Goal: Task Accomplishment & Management: Complete application form

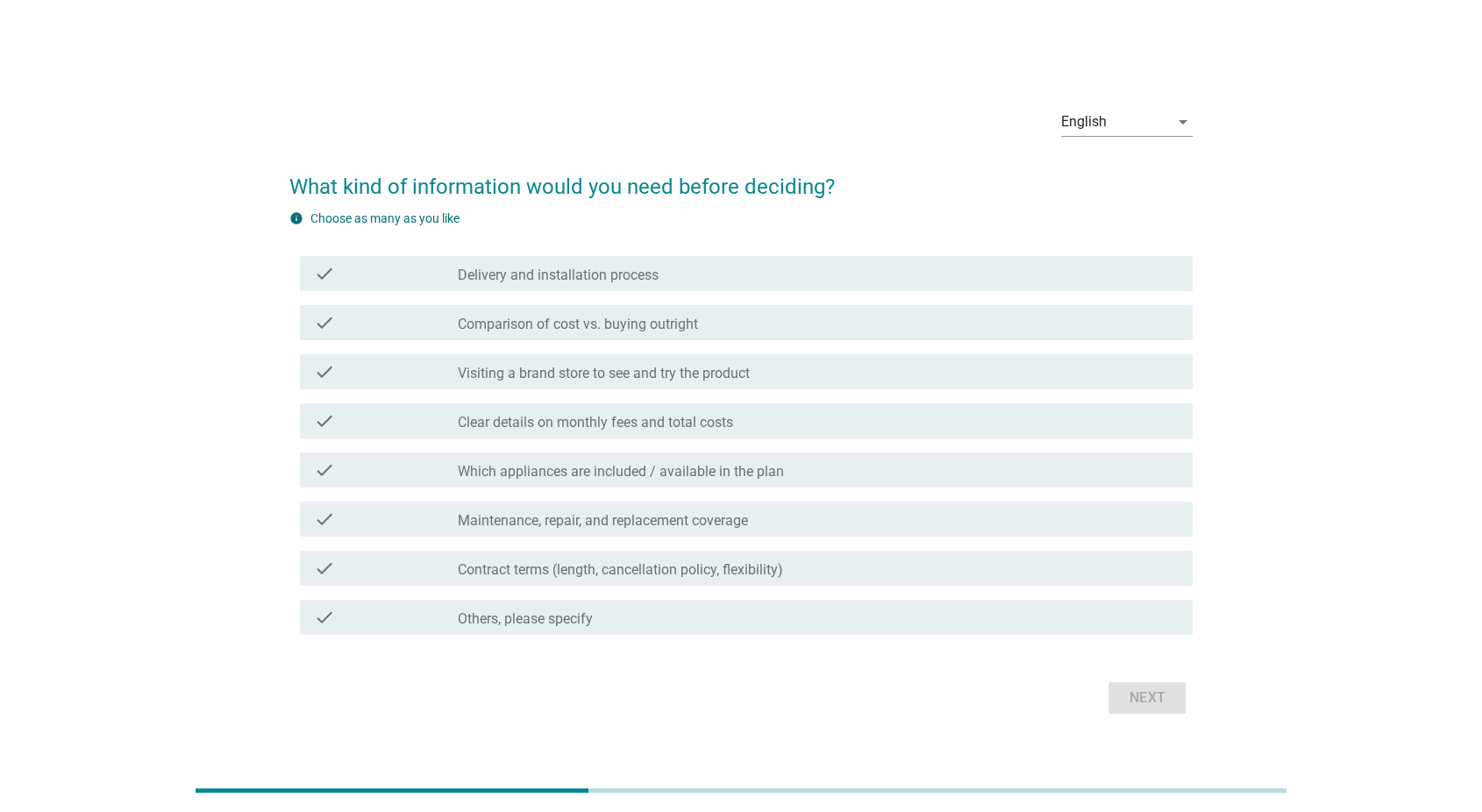
click at [1119, 572] on div "check_box_outline_blank Contract terms (length, cancellation policy, flexibilit…" at bounding box center [819, 568] width 721 height 21
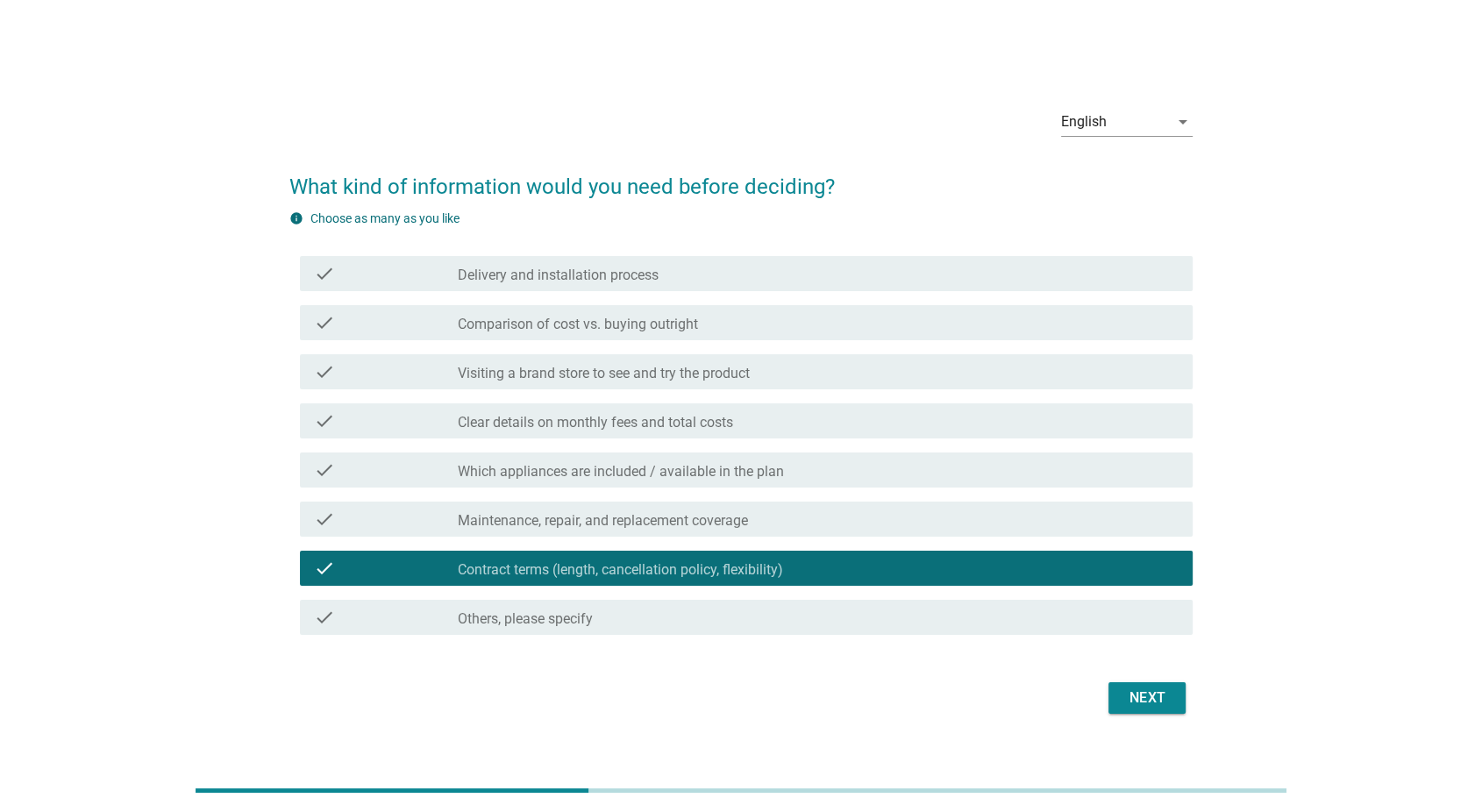
click at [1159, 696] on div "Next" at bounding box center [1147, 697] width 49 height 21
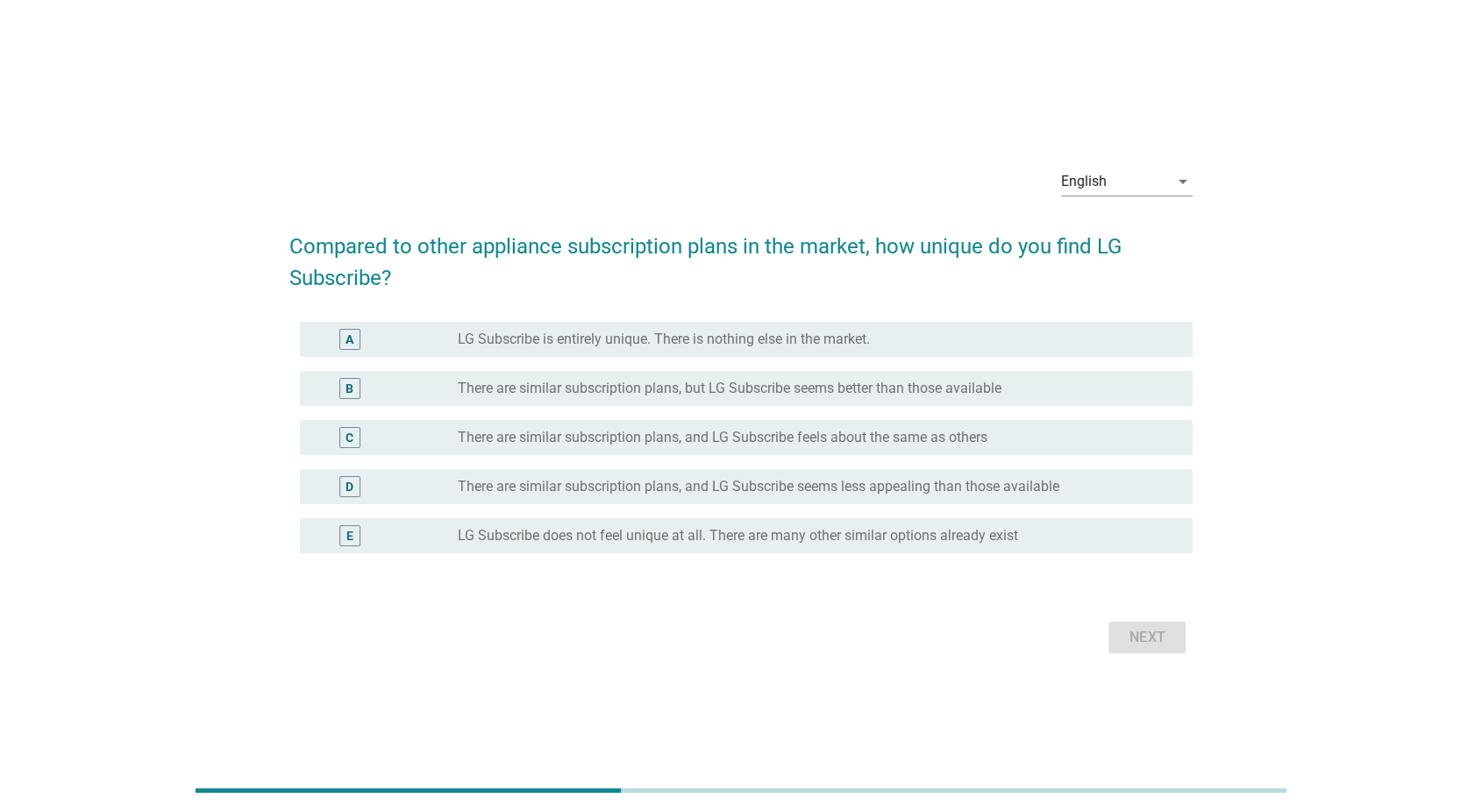
click at [958, 440] on label "There are similar subscription plans, and LG Subscribe feels about the same as …" at bounding box center [723, 437] width 530 height 18
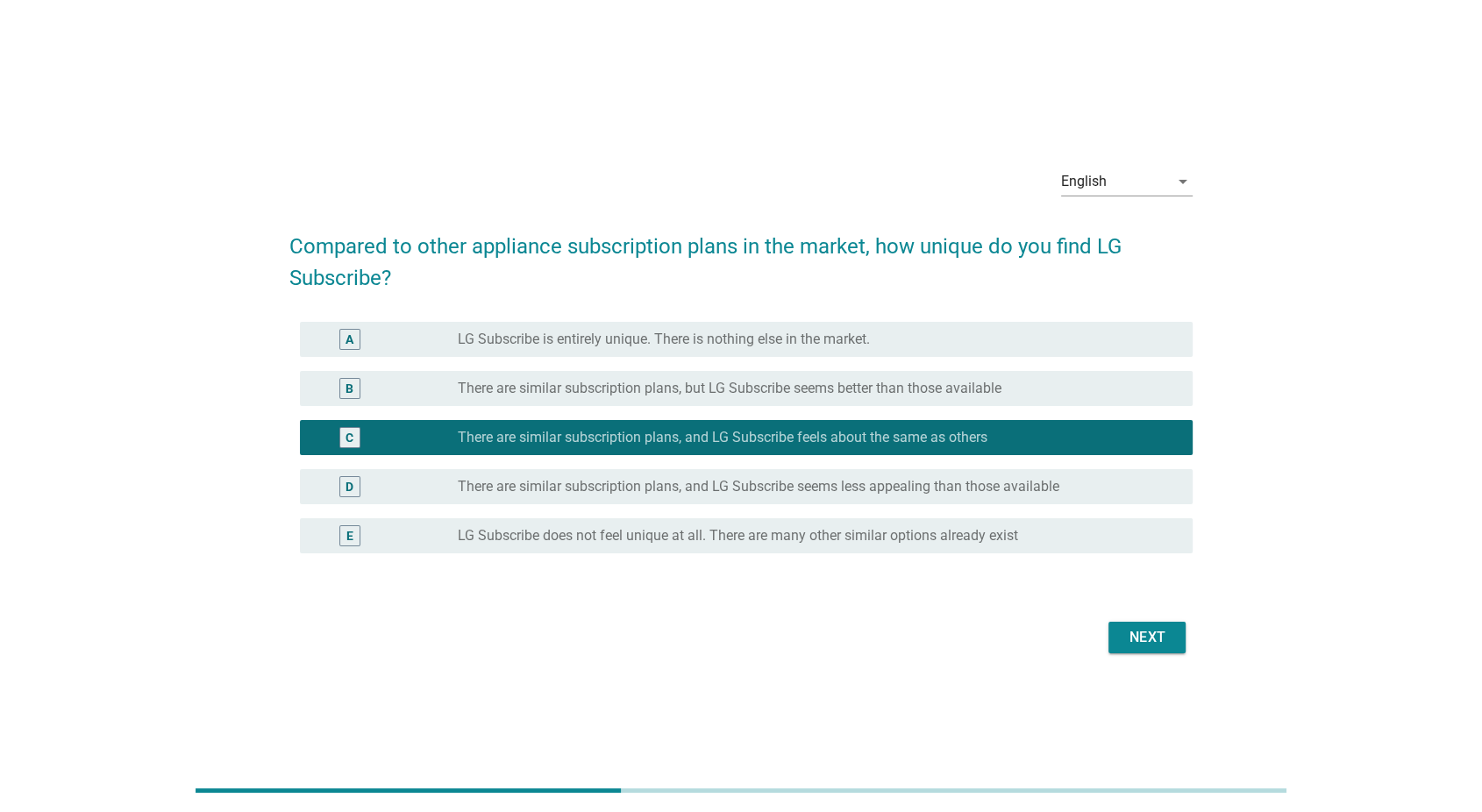
click at [1142, 611] on form "Compared to other appliance subscription plans in the market, how unique do you…" at bounding box center [741, 436] width 904 height 445
click at [1158, 639] on div "Next" at bounding box center [1147, 637] width 49 height 21
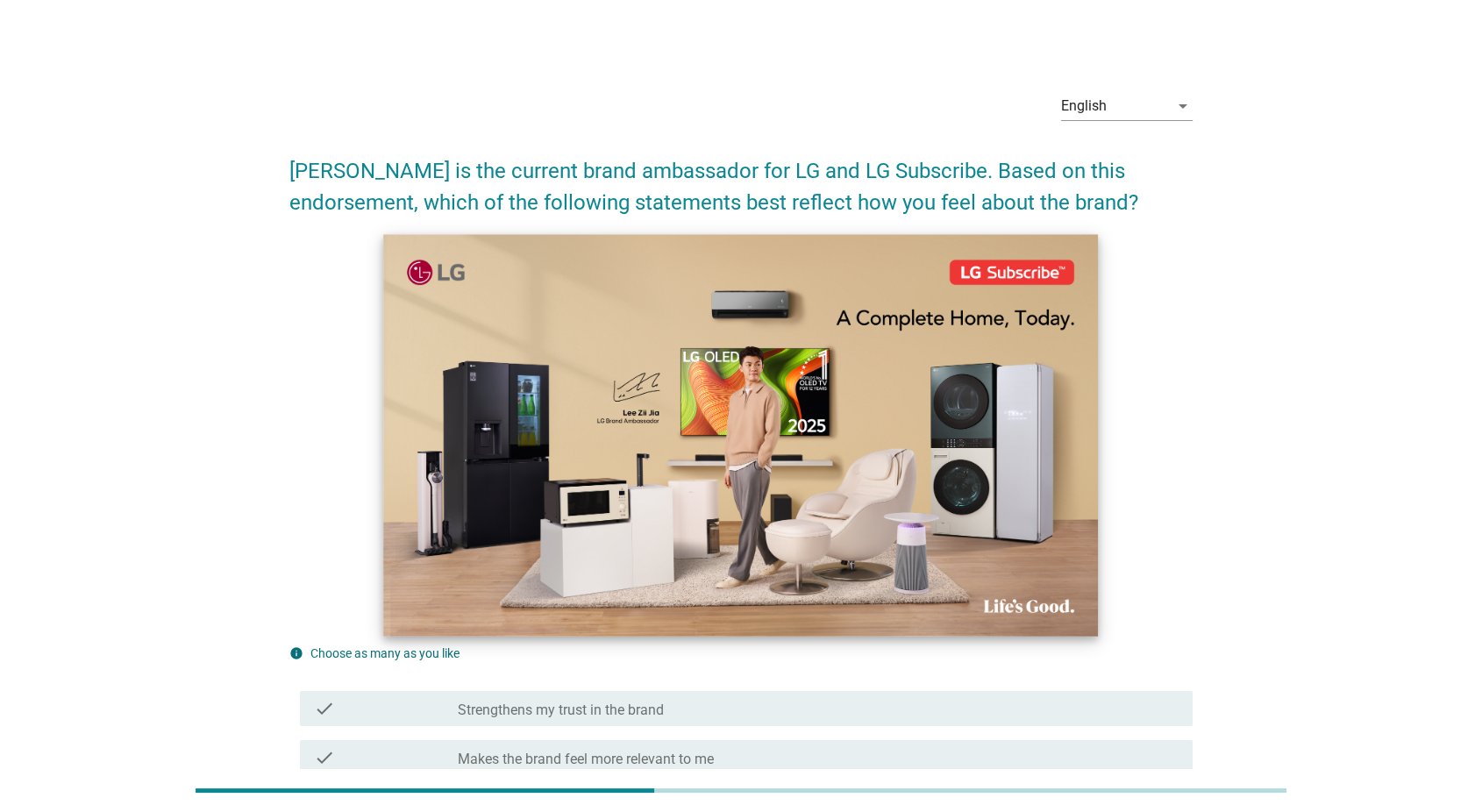
click at [1067, 526] on img at bounding box center [741, 434] width 714 height 401
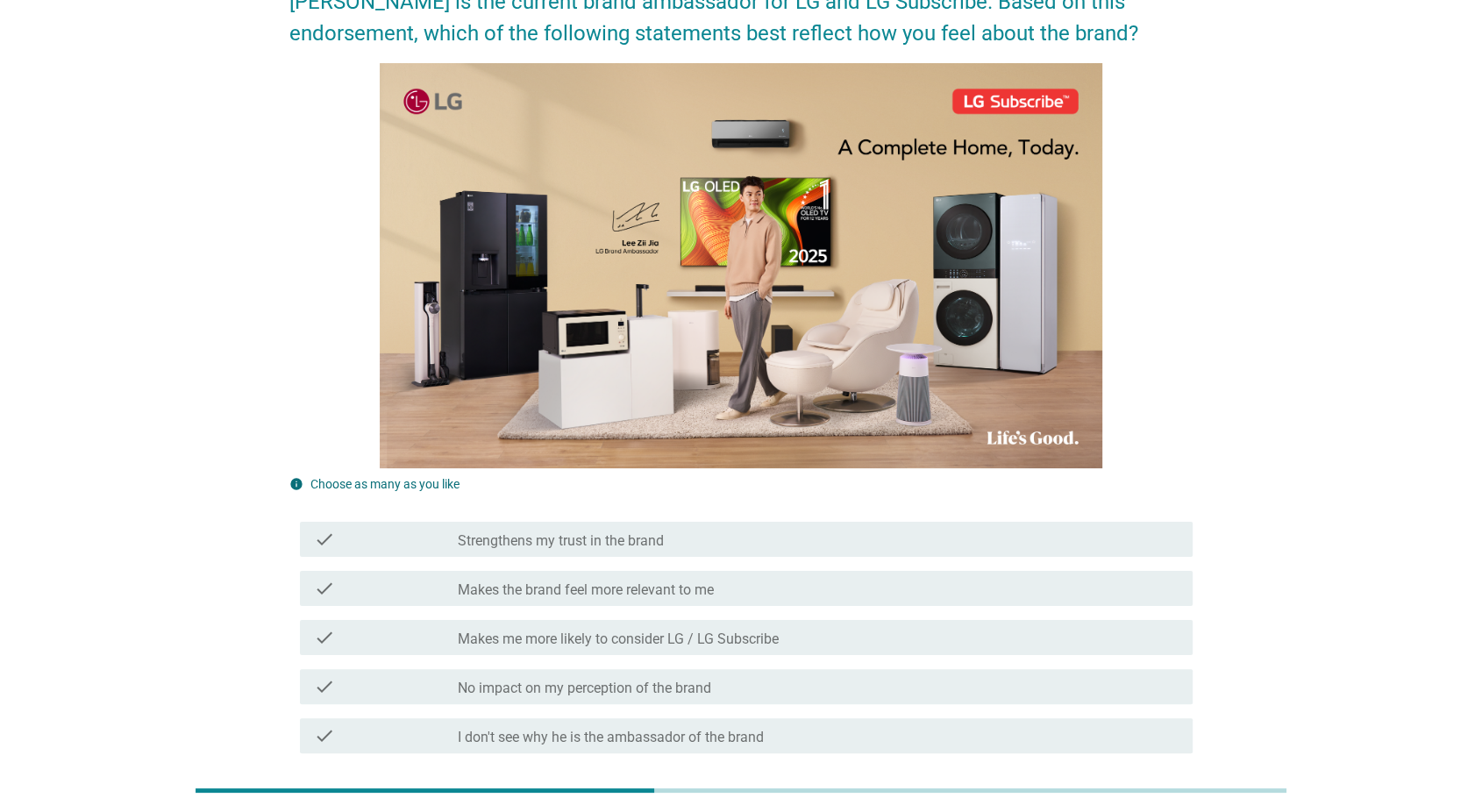
scroll to position [195, 0]
